Goal: Find specific page/section: Find specific page/section

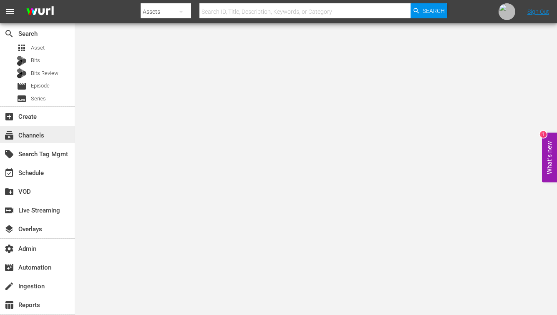
click at [54, 133] on div "subscriptions Channels" at bounding box center [37, 134] width 75 height 17
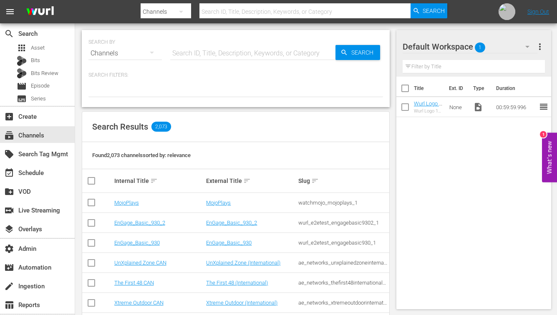
click at [255, 47] on input "text" at bounding box center [252, 53] width 165 height 20
paste input "[URL][DOMAIN_NAME]"
type input "[URL][DOMAIN_NAME]"
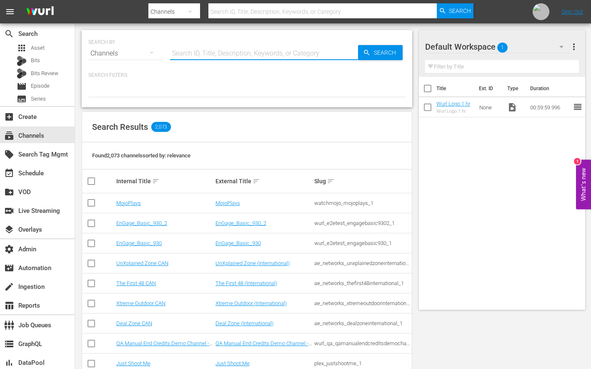
click at [255, 53] on input "text" at bounding box center [264, 53] width 188 height 20
paste input "world_poker_tour_wpt_1"
type input "world_poker_tour_wpt_1"
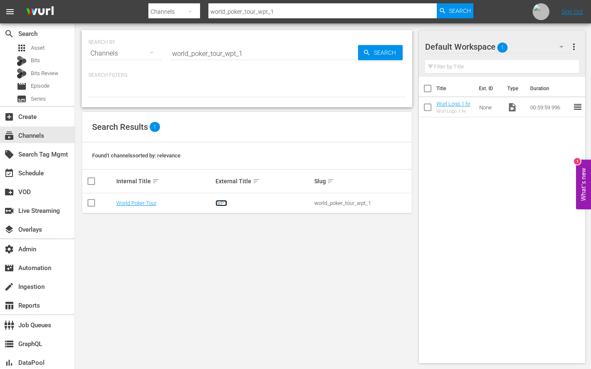
click at [223, 204] on link "WPT" at bounding box center [222, 203] width 12 height 6
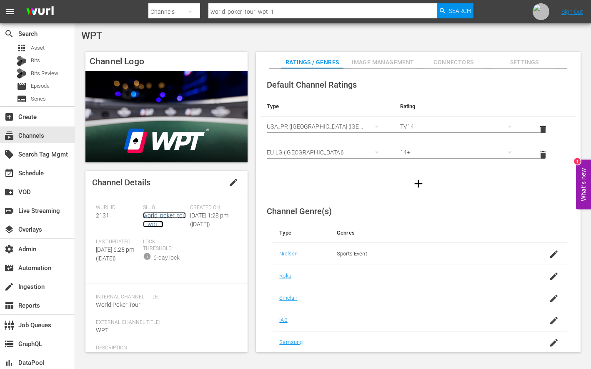
click at [165, 216] on link "world_poker_tour_wpt_1" at bounding box center [164, 219] width 43 height 15
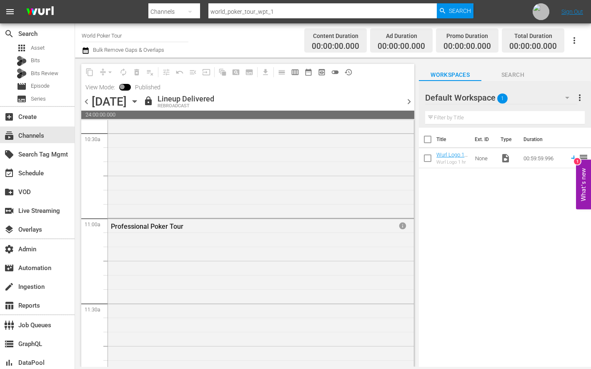
scroll to position [1774, 0]
